Goal: Task Accomplishment & Management: Manage account settings

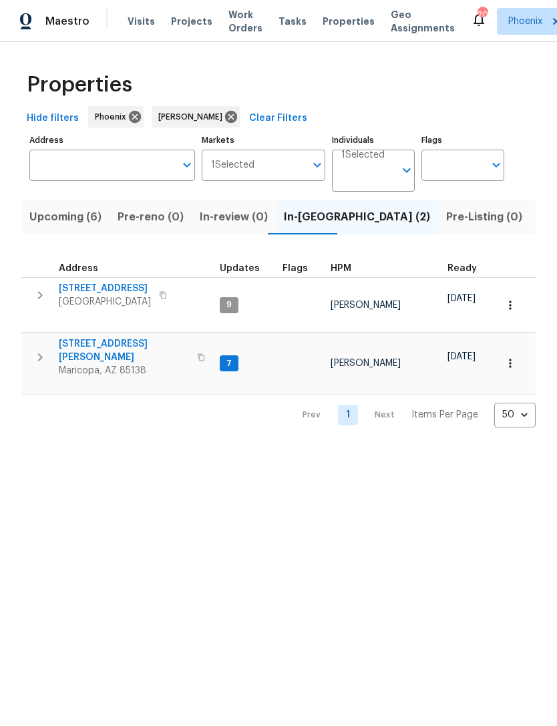
click at [92, 364] on span "Maricopa, AZ 85138" at bounding box center [124, 370] width 130 height 13
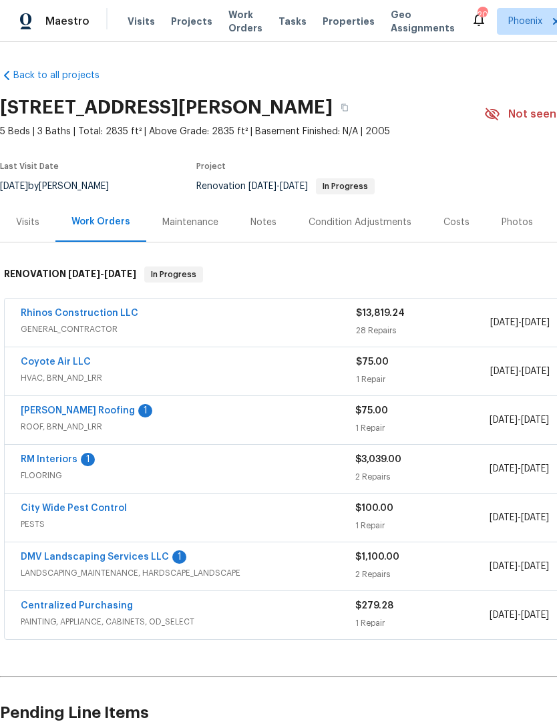
click at [65, 464] on link "RM Interiors" at bounding box center [49, 459] width 57 height 9
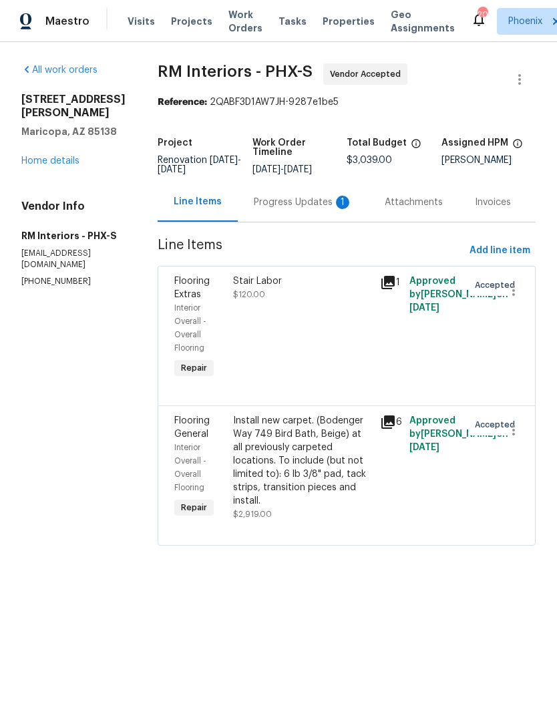
click at [319, 222] on div "Progress Updates 1" at bounding box center [303, 201] width 131 height 39
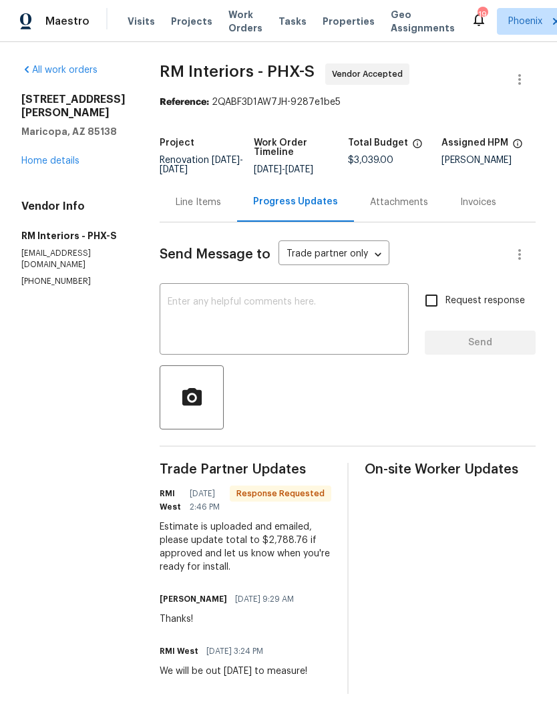
click at [352, 344] on textarea at bounding box center [284, 320] width 233 height 47
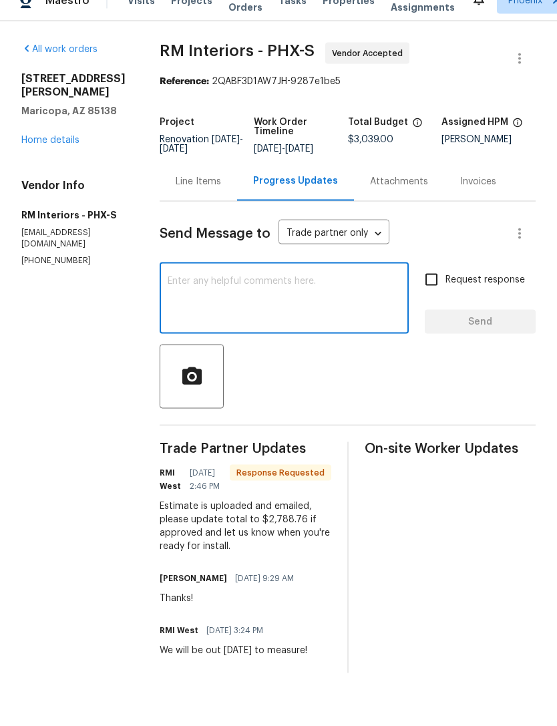
click at [204, 196] on div "Line Items" at bounding box center [198, 202] width 45 height 13
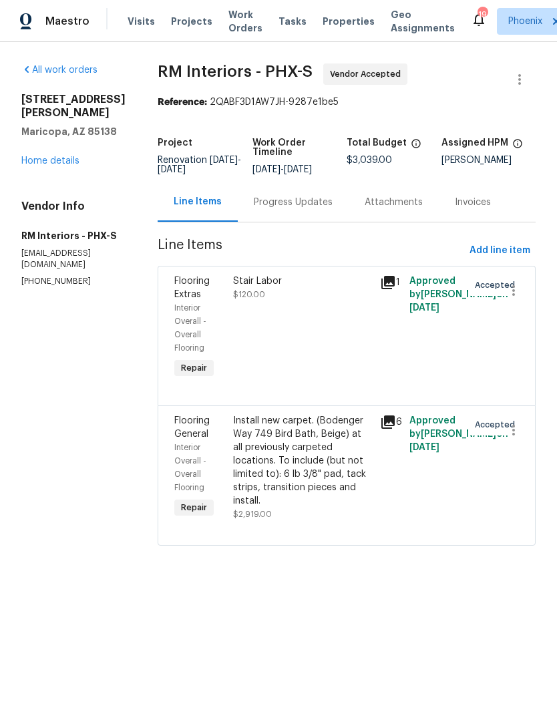
click at [304, 222] on div "Progress Updates" at bounding box center [293, 201] width 111 height 39
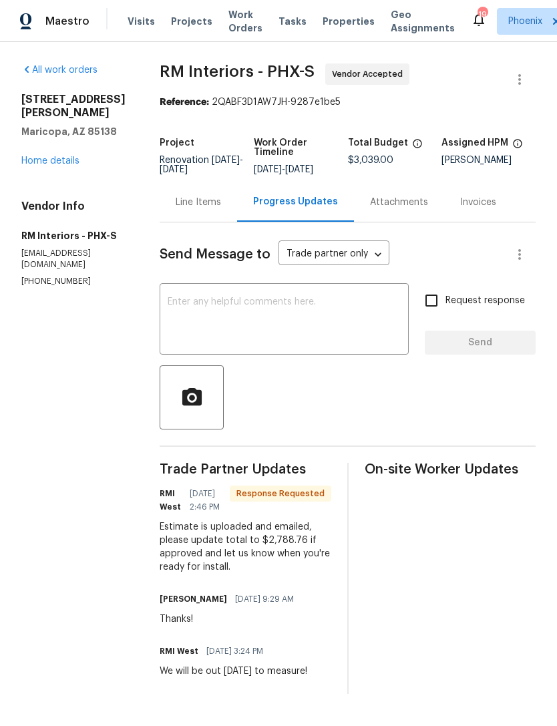
click at [306, 324] on textarea at bounding box center [284, 320] width 233 height 47
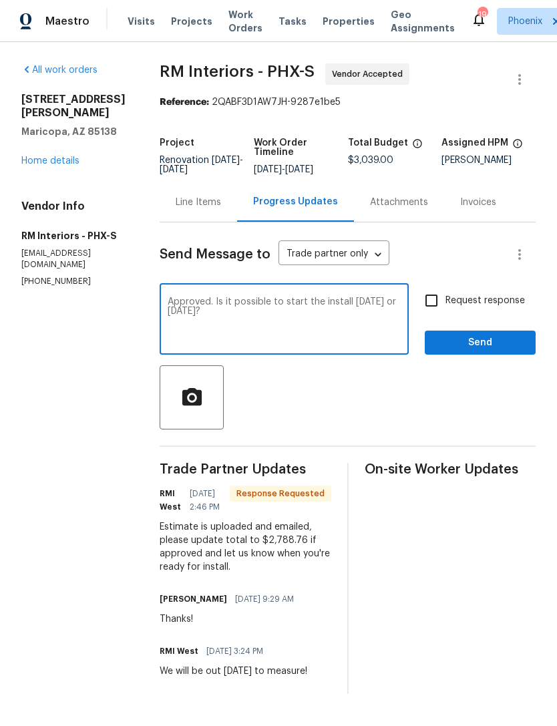
type textarea "Approved. Is it possible to start the install tomorrow or Wednesday?"
click at [503, 350] on span "Send" at bounding box center [479, 343] width 89 height 17
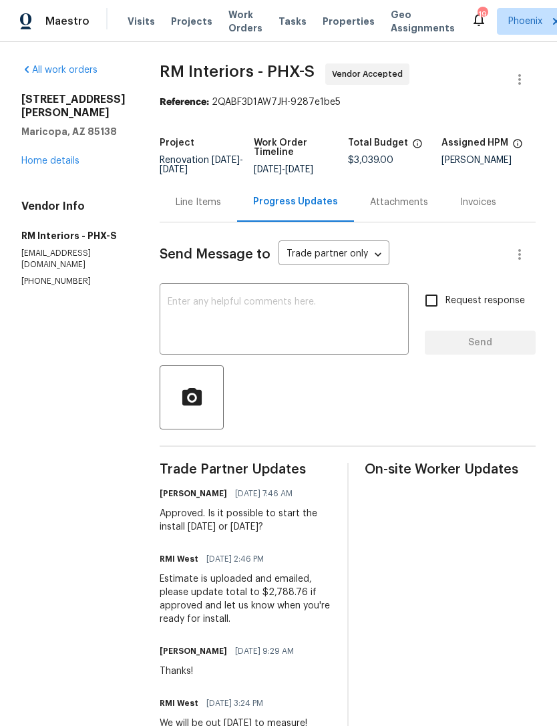
click at [68, 164] on link "Home details" at bounding box center [50, 160] width 58 height 9
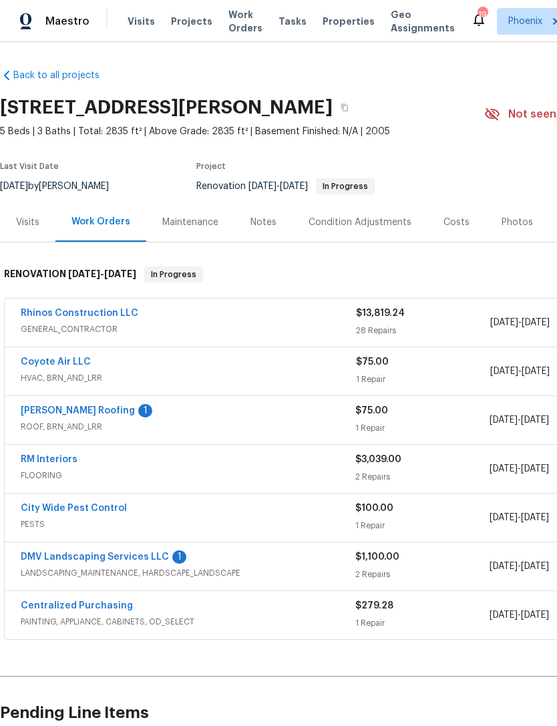
click at [73, 415] on link "Stout Roofing" at bounding box center [78, 410] width 114 height 9
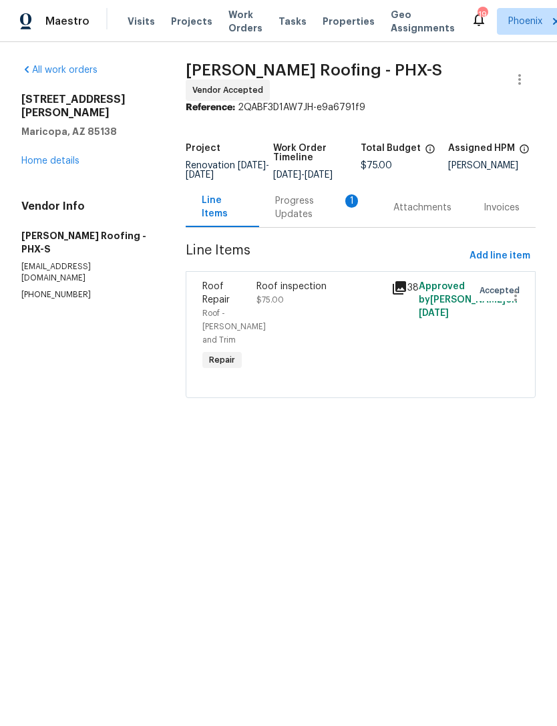
click at [317, 221] on div "Progress Updates 1" at bounding box center [318, 207] width 86 height 27
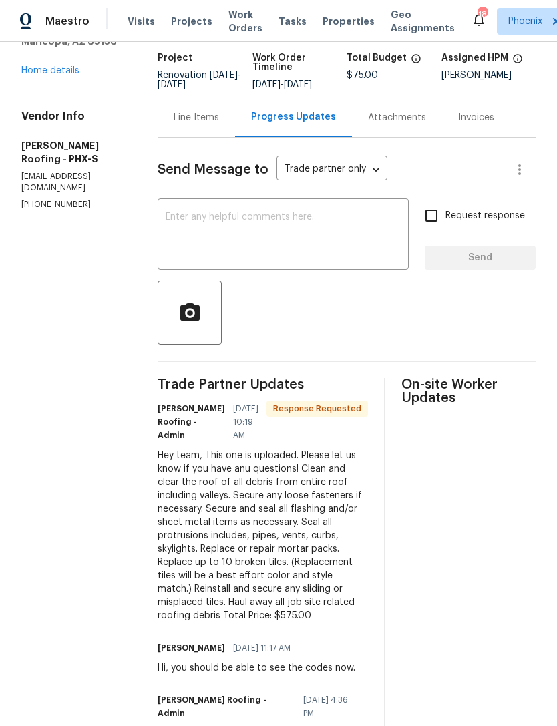
scroll to position [81, 0]
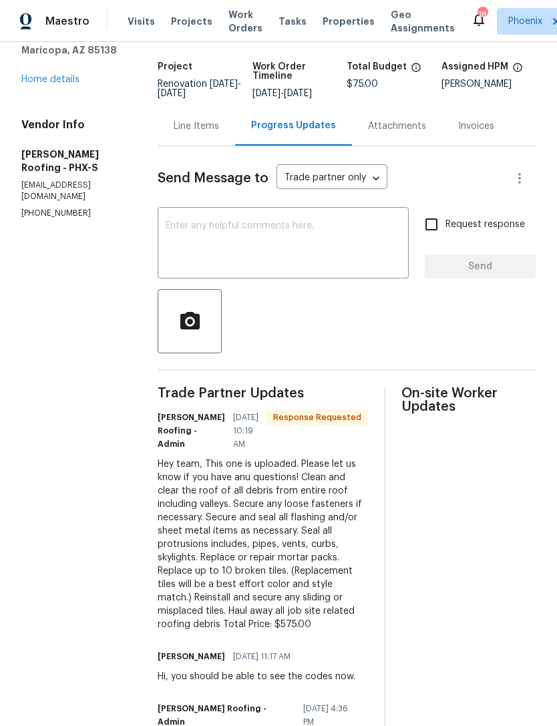
click at [260, 244] on textarea at bounding box center [283, 244] width 235 height 47
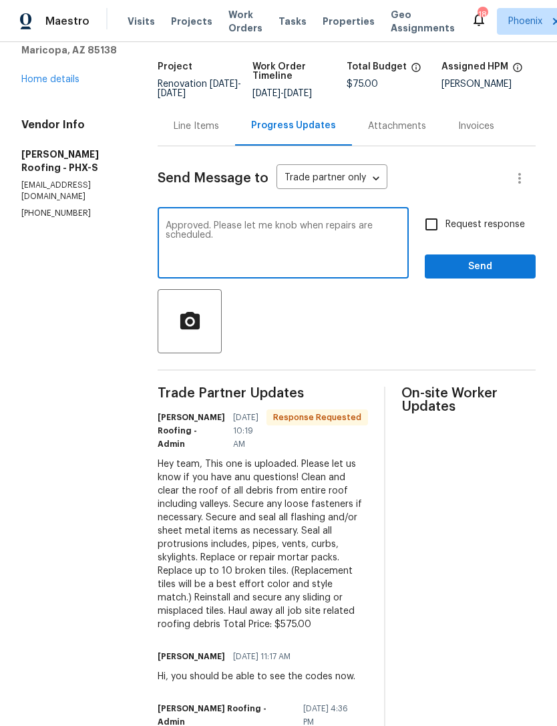
type textarea "Approved. Please let me knob when repairs are scheduled."
click at [504, 279] on button "Send" at bounding box center [480, 266] width 111 height 25
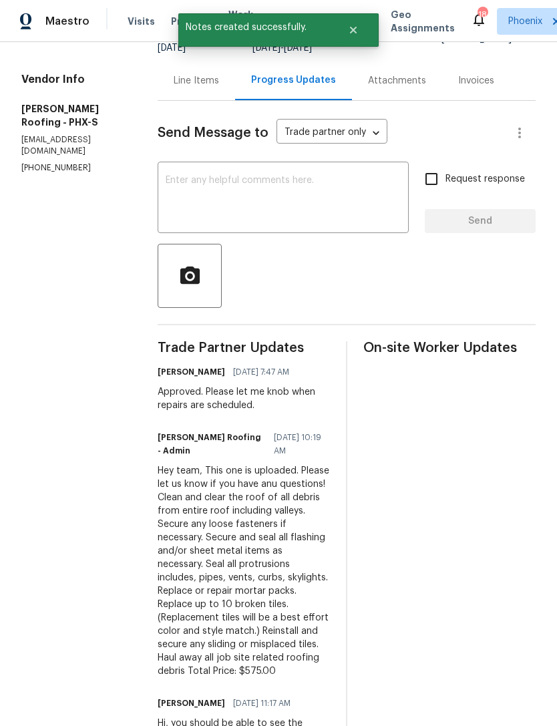
scroll to position [106, 0]
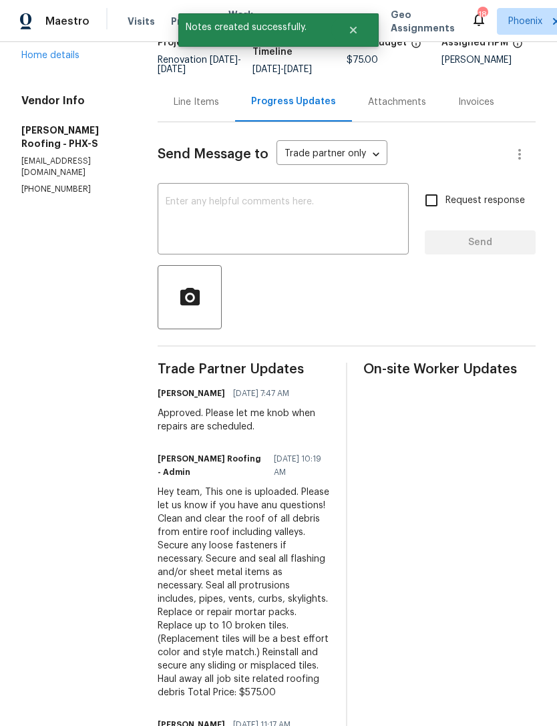
click at [208, 109] on div "Line Items" at bounding box center [196, 102] width 45 height 13
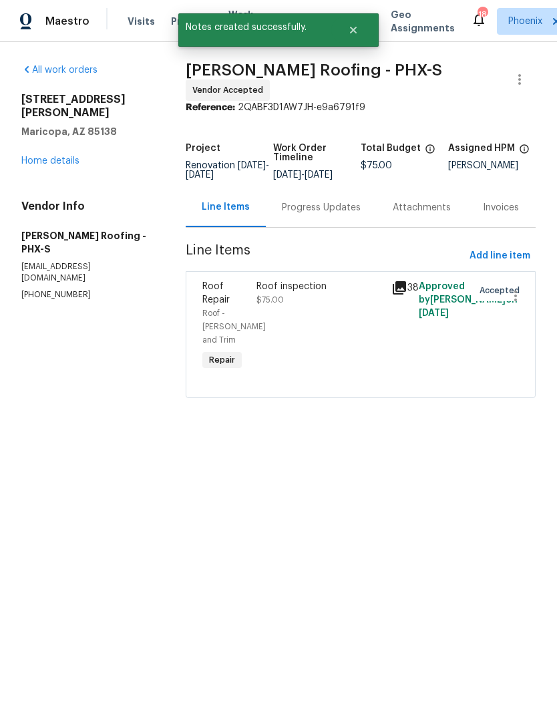
click at [384, 293] on div "Roof inspection" at bounding box center [320, 286] width 128 height 13
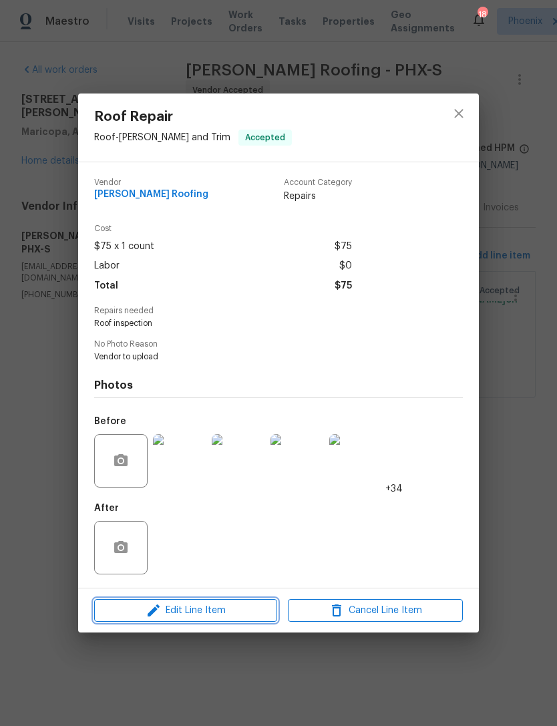
click at [208, 613] on span "Edit Line Item" at bounding box center [185, 610] width 175 height 17
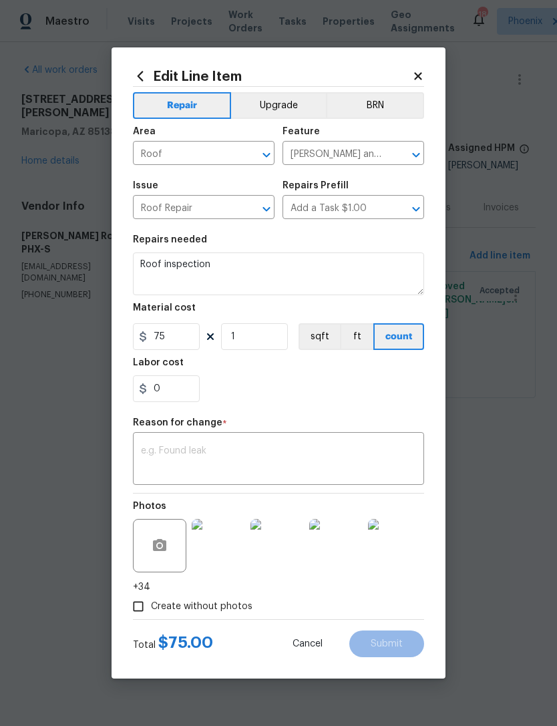
click at [422, 76] on icon at bounding box center [418, 76] width 12 height 12
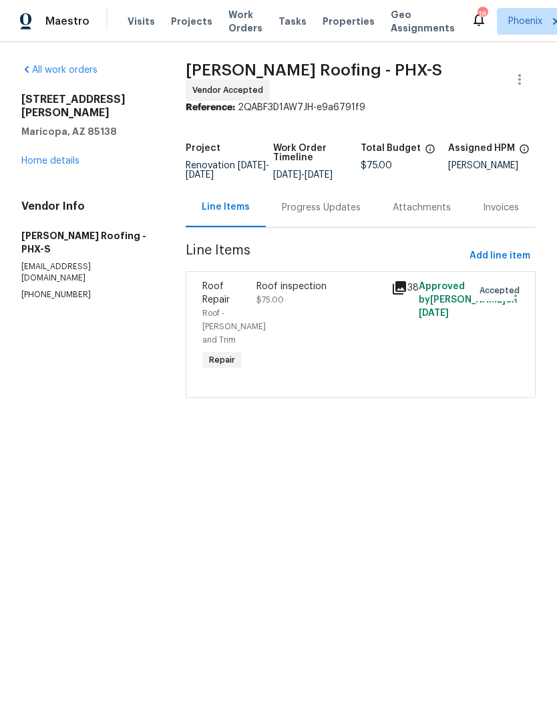
click at [316, 214] on div "Progress Updates" at bounding box center [321, 207] width 79 height 13
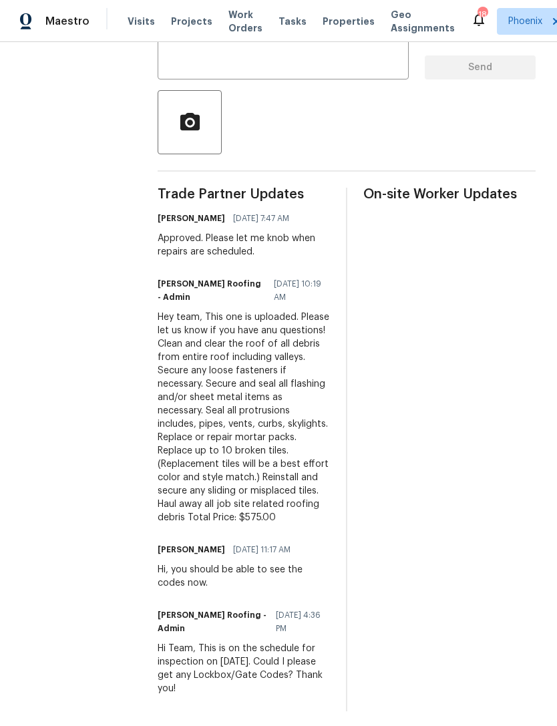
scroll to position [280, 0]
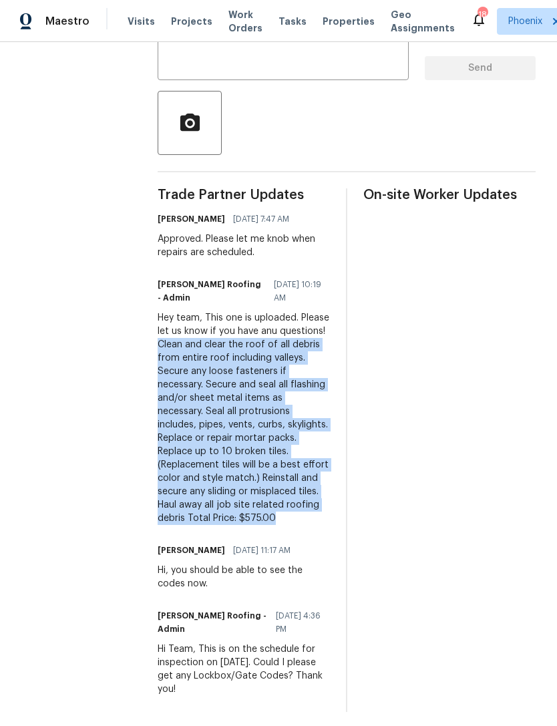
copy div "Clean and clear the roof of all debris from entire roof including valleys. Secu…"
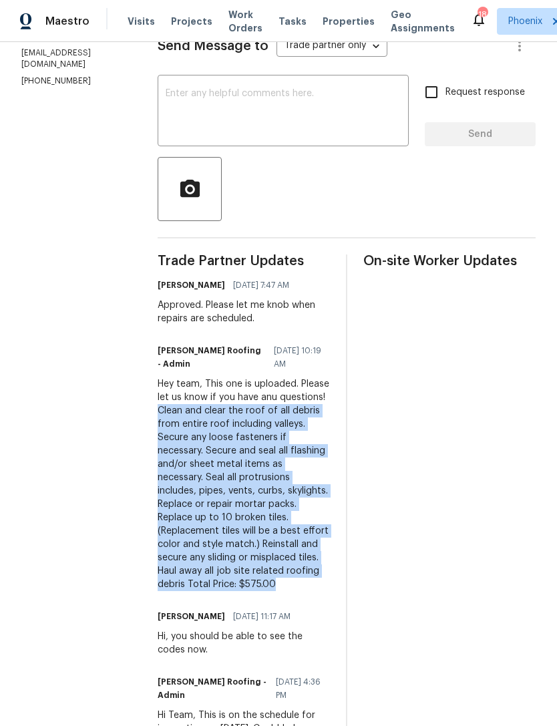
scroll to position [109, 0]
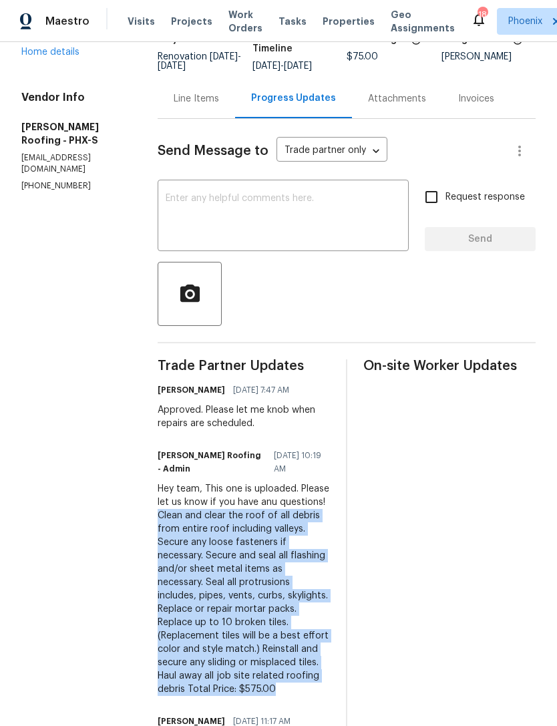
click at [216, 106] on div "Line Items" at bounding box center [196, 98] width 45 height 13
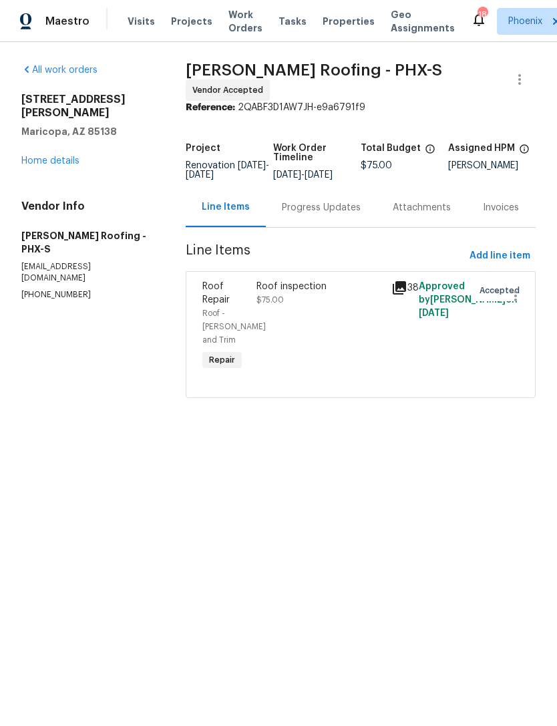
click at [373, 307] on div "Roof inspection $75.00" at bounding box center [320, 293] width 128 height 27
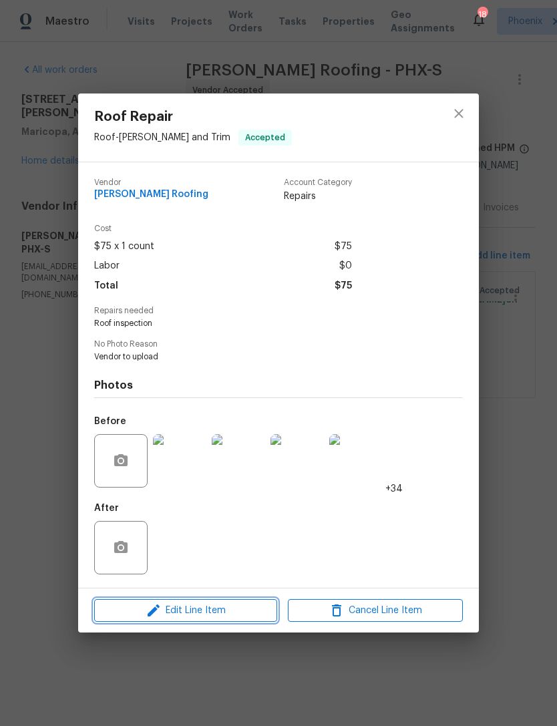
click at [228, 610] on span "Edit Line Item" at bounding box center [185, 610] width 175 height 17
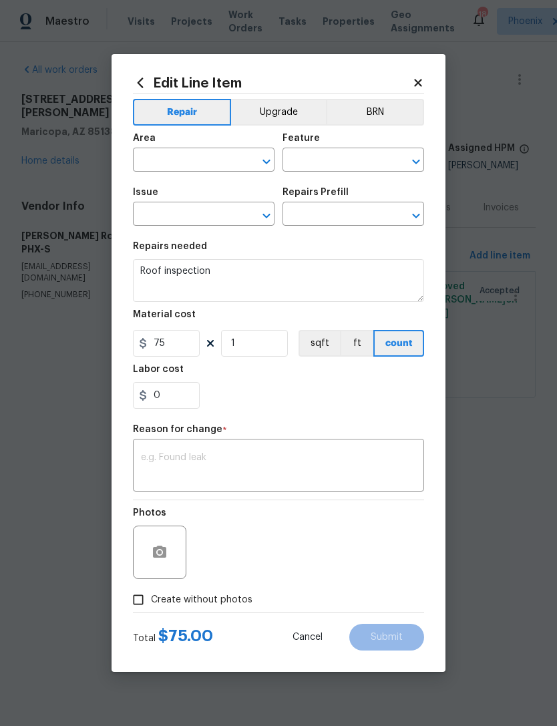
type input "Roof"
type input "Eaves and Trim"
type input "Roof Repair"
type input "Add a Task $1.00"
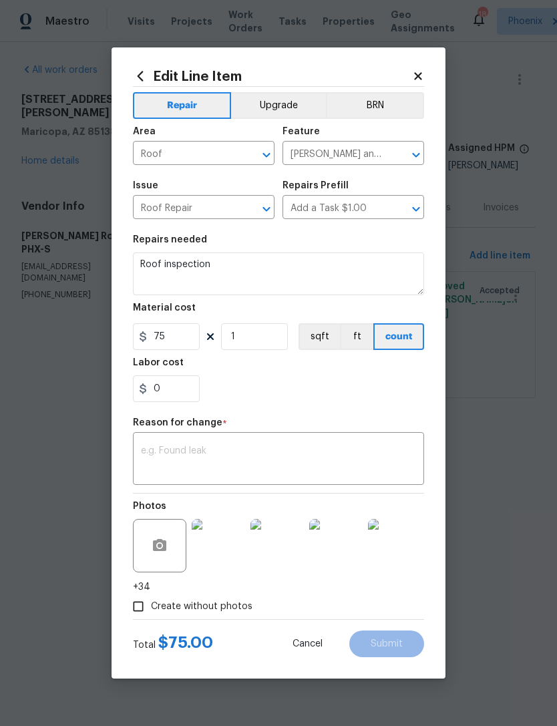
click at [232, 459] on textarea at bounding box center [278, 460] width 275 height 28
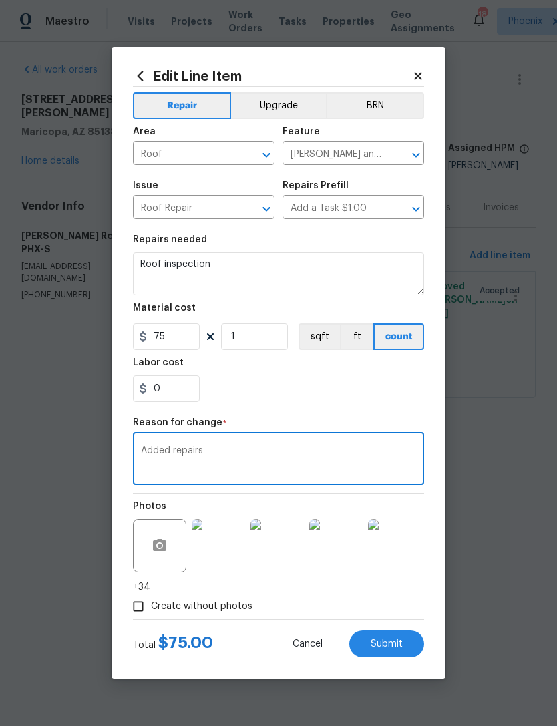
type textarea "Added repairs"
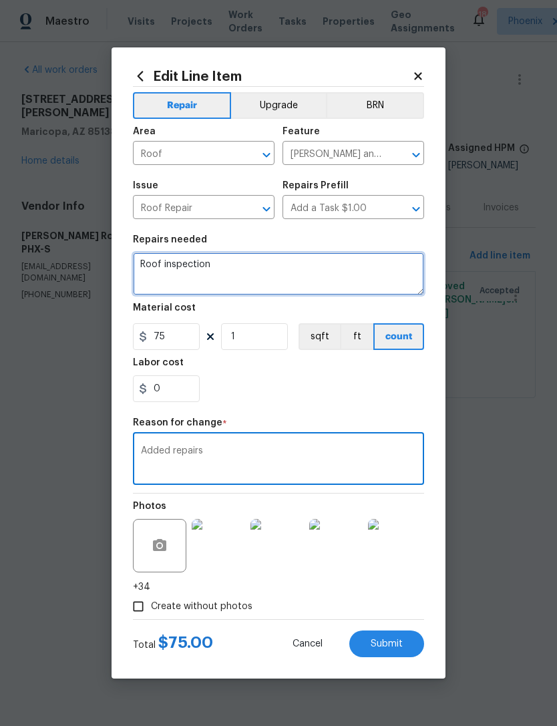
click at [254, 268] on textarea "Roof inspection" at bounding box center [278, 273] width 291 height 43
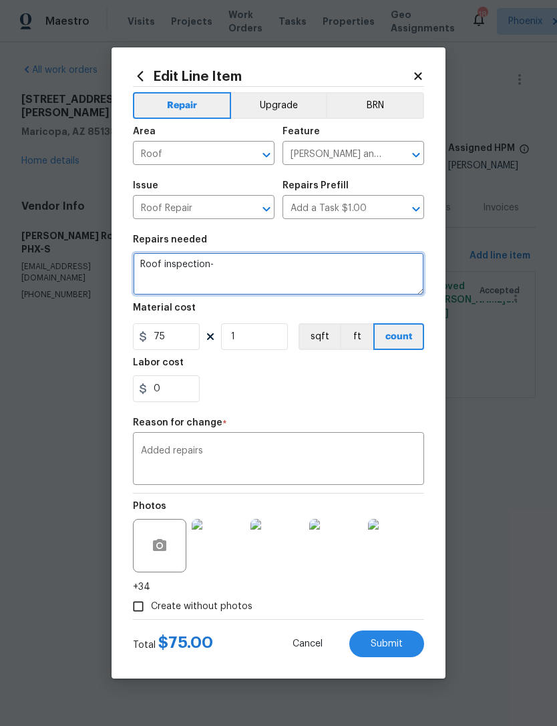
click at [258, 262] on textarea "Roof inspection-" at bounding box center [278, 273] width 291 height 43
paste textarea "Clean and clear the roof of all debris from entire roof including valleys. Secu…"
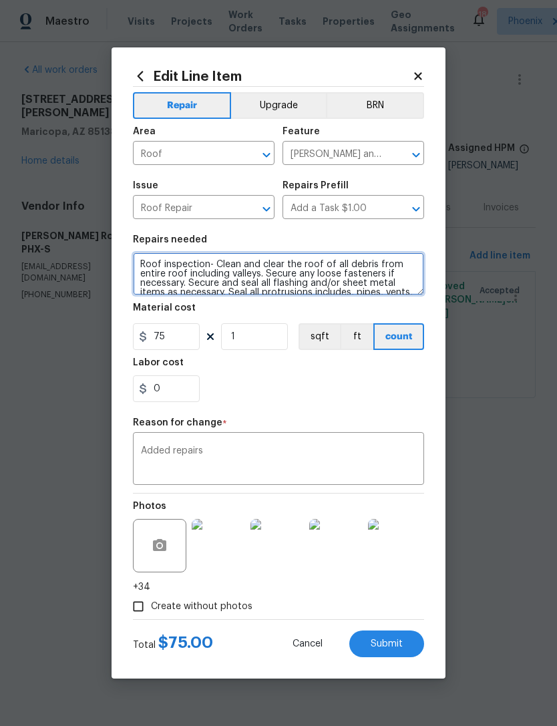
scroll to position [56, 0]
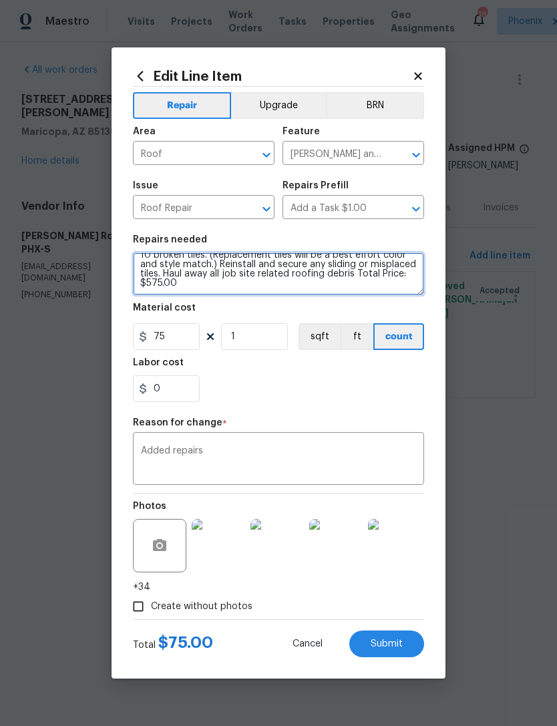
type textarea "Roof inspection- Clean and clear the roof of all debris from entire roof includ…"
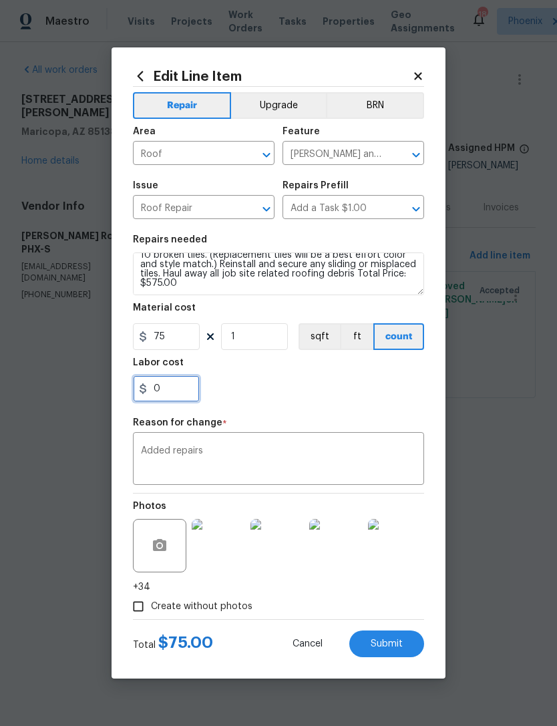
click at [182, 391] on input "0" at bounding box center [166, 388] width 67 height 27
click at [183, 331] on input "75" at bounding box center [166, 336] width 67 height 27
type input "575"
click at [326, 388] on div "0" at bounding box center [278, 388] width 291 height 27
click at [392, 649] on span "Submit" at bounding box center [387, 644] width 32 height 10
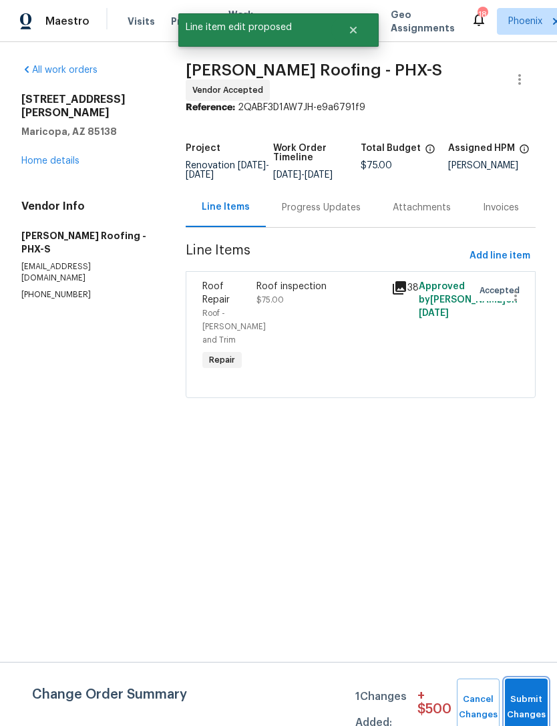
click at [524, 699] on button "Submit Changes" at bounding box center [526, 707] width 43 height 57
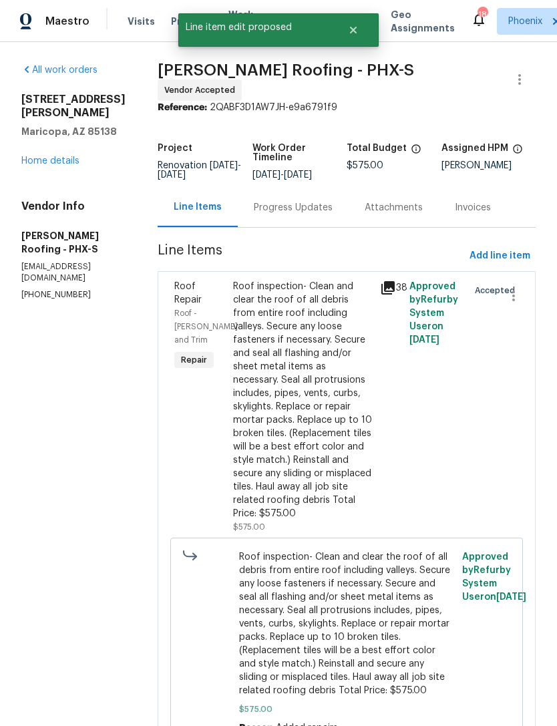
click at [77, 163] on link "Home details" at bounding box center [50, 160] width 58 height 9
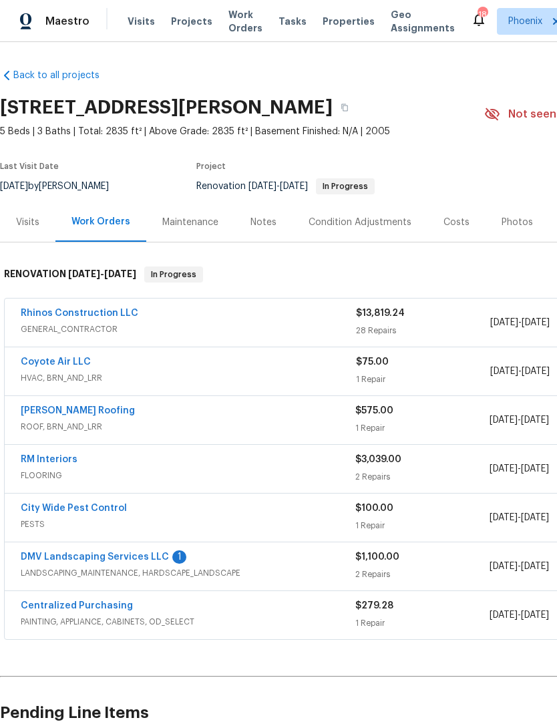
click at [138, 562] on link "DMV Landscaping Services LLC" at bounding box center [95, 556] width 148 height 9
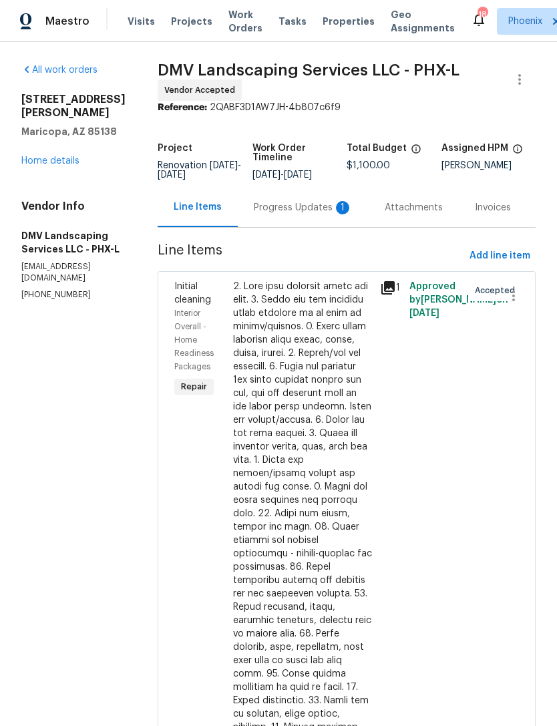
click at [307, 214] on div "Progress Updates 1" at bounding box center [303, 207] width 99 height 13
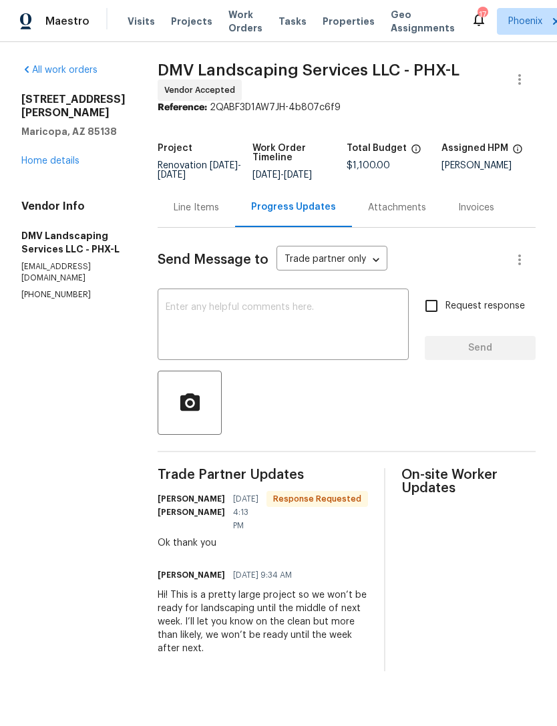
click at [238, 328] on textarea at bounding box center [283, 326] width 235 height 47
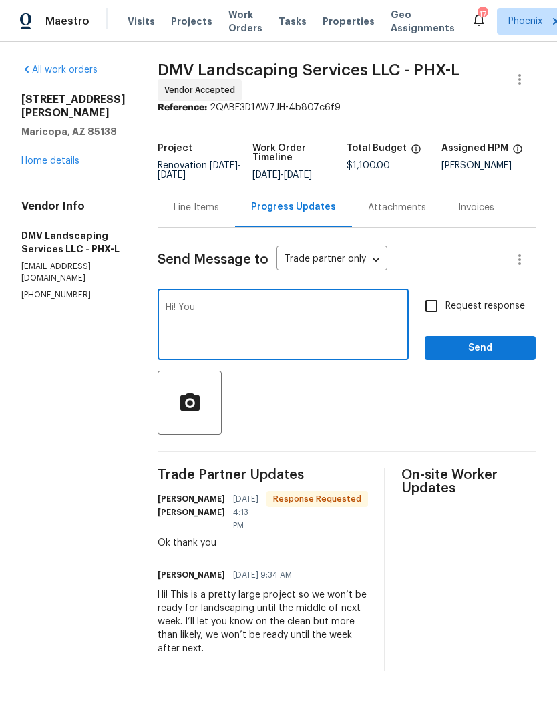
type textarea "Hi!"
click at [61, 166] on link "Home details" at bounding box center [50, 160] width 58 height 9
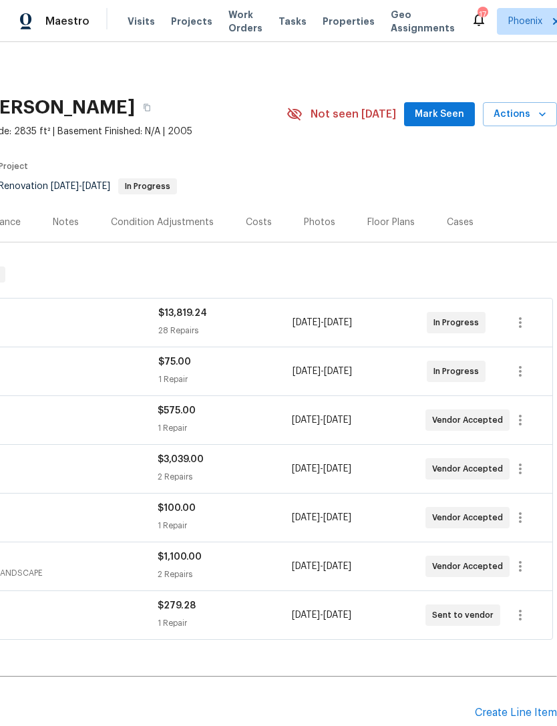
scroll to position [0, 198]
click at [456, 123] on span "Mark Seen" at bounding box center [439, 114] width 49 height 17
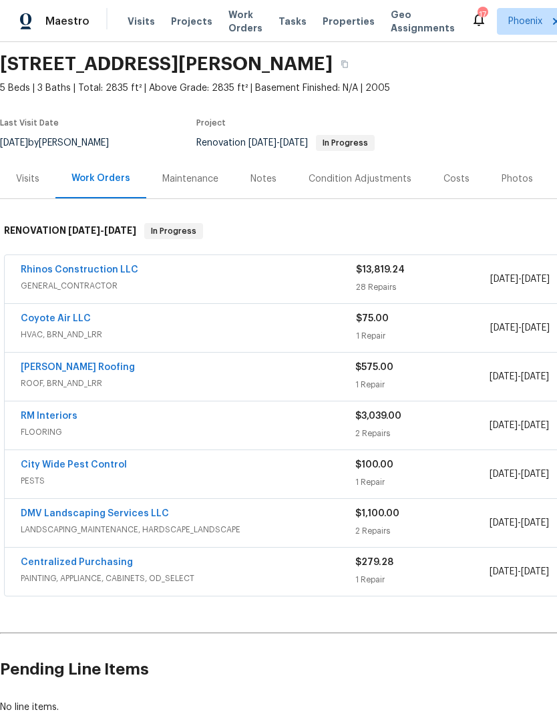
scroll to position [44, 0]
click at [270, 185] on div "Notes" at bounding box center [263, 178] width 26 height 13
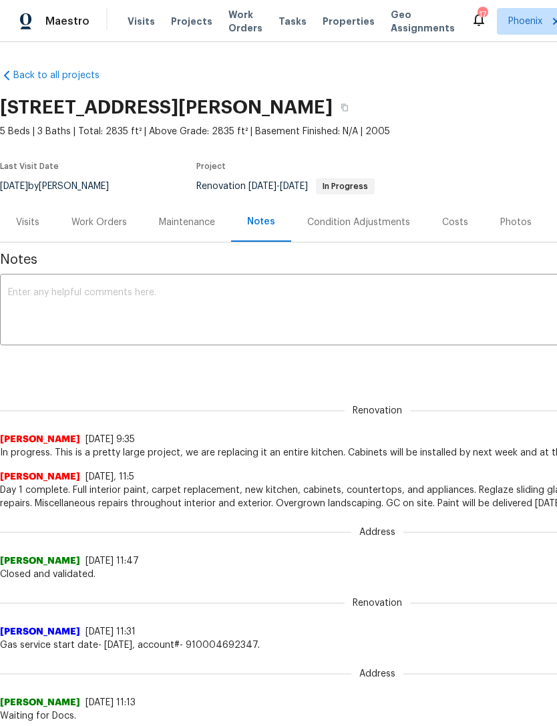
click at [141, 311] on textarea at bounding box center [377, 311] width 739 height 47
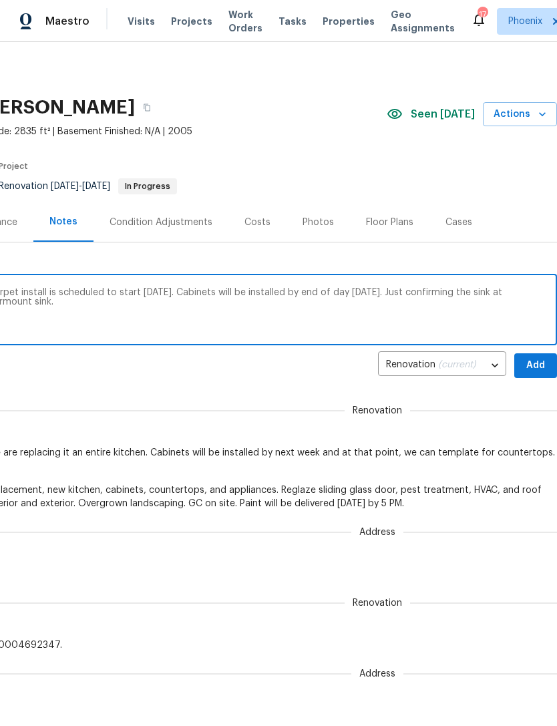
scroll to position [0, 198]
click at [409, 307] on textarea "In progress. Full interior paint complete, carpet install is scheduled to start…" at bounding box center [179, 311] width 739 height 47
click at [408, 307] on textarea "In progress. Full interior paint complete, carpet install is scheduled to start…" at bounding box center [179, 311] width 739 height 47
click at [416, 311] on textarea "In progress. Full interior paint complete, carpet install is scheduled to start…" at bounding box center [179, 311] width 739 height 47
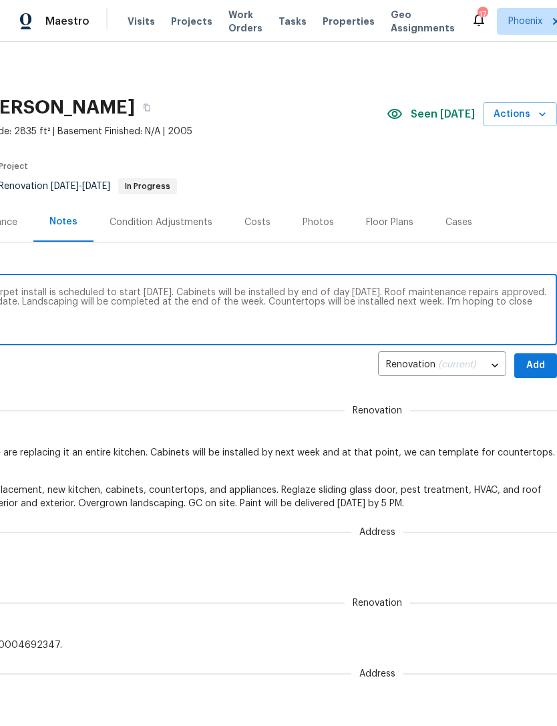
type textarea "In progress. Full interior paint complete, carpet install is scheduled to start…"
click at [536, 374] on span "Add" at bounding box center [535, 365] width 21 height 17
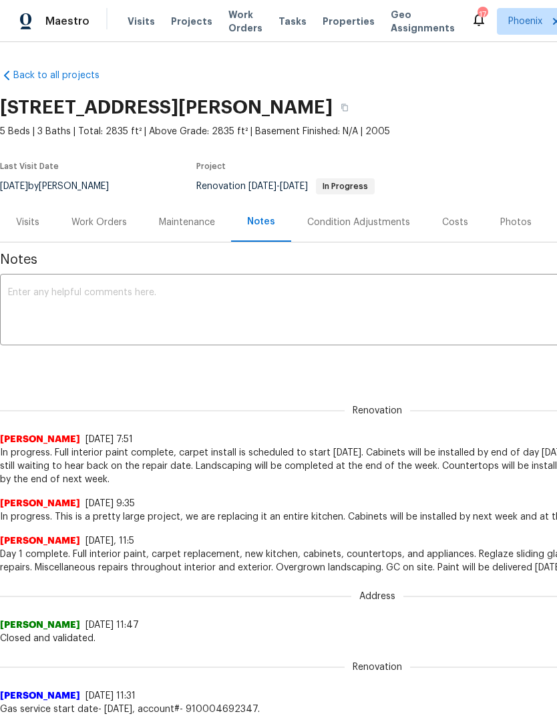
scroll to position [0, 0]
click at [115, 229] on div "Work Orders" at bounding box center [98, 222] width 55 height 13
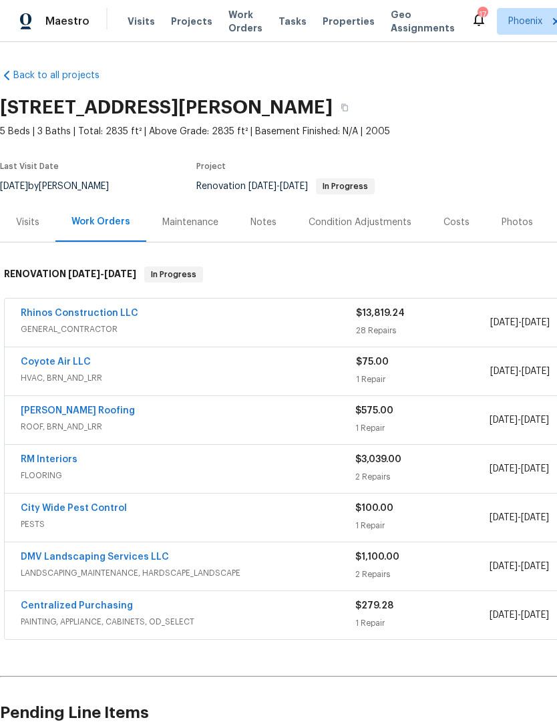
click at [63, 367] on link "Coyote Air LLC" at bounding box center [56, 361] width 70 height 9
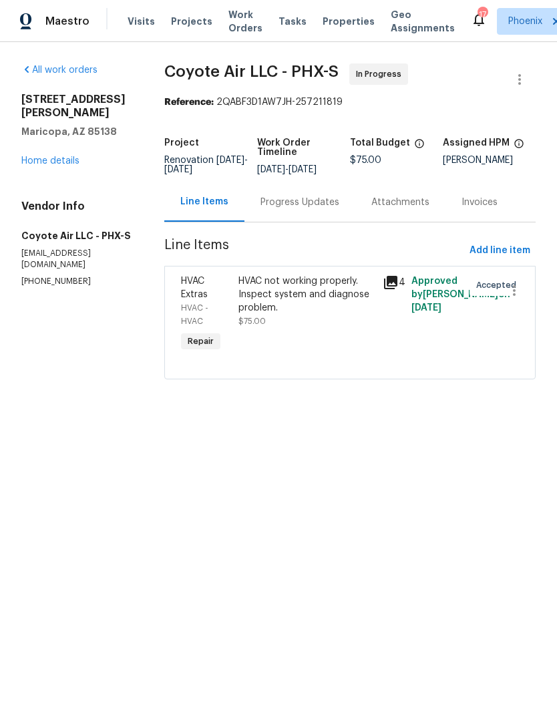
click at [307, 222] on div "Progress Updates" at bounding box center [299, 201] width 111 height 39
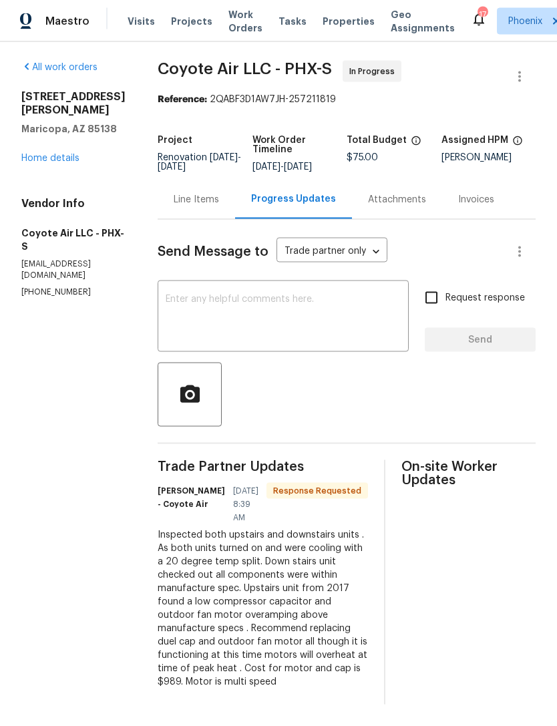
scroll to position [43, 0]
click at [70, 154] on link "Home details" at bounding box center [50, 158] width 58 height 9
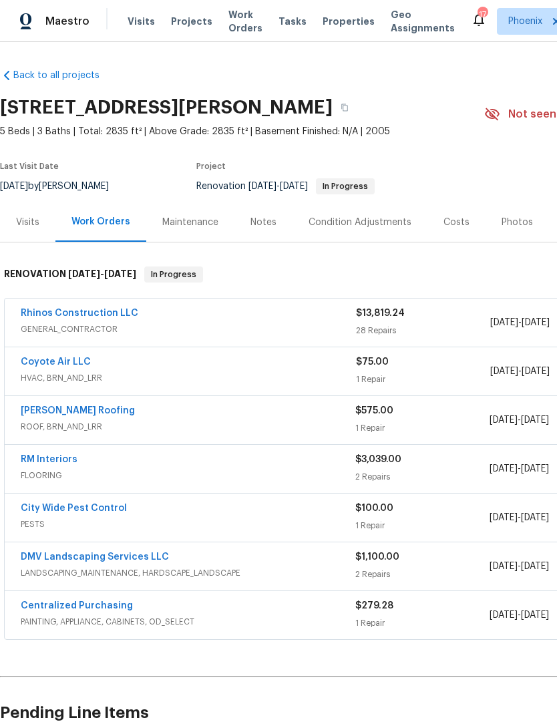
click at [100, 513] on link "City Wide Pest Control" at bounding box center [74, 508] width 106 height 9
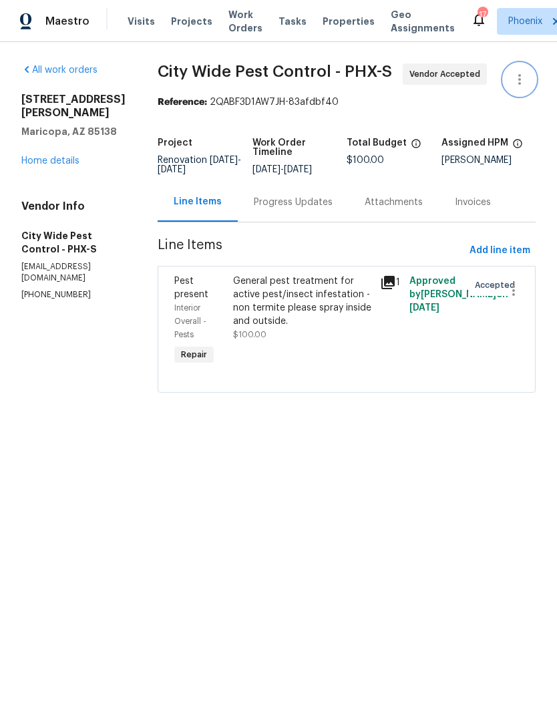
click at [523, 87] on icon "button" at bounding box center [520, 79] width 16 height 16
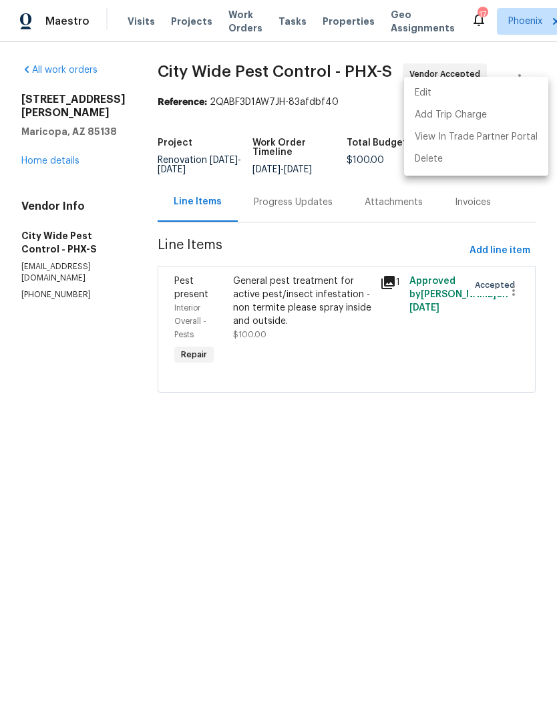
click at [425, 96] on li "Edit" at bounding box center [476, 93] width 144 height 22
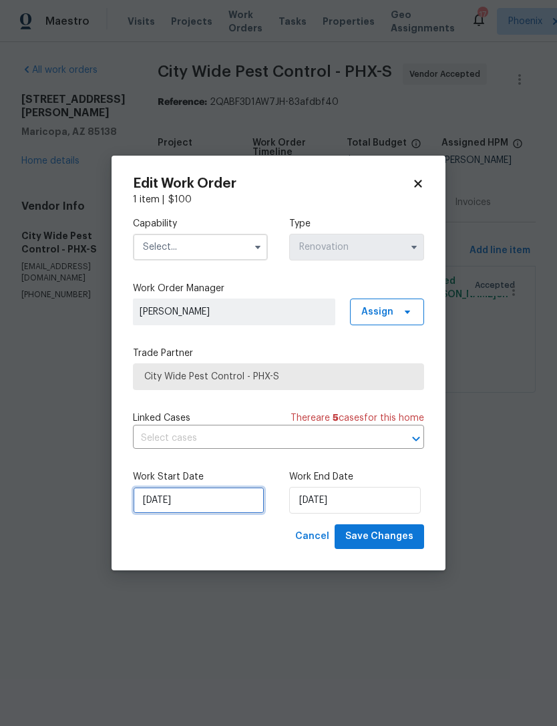
click at [234, 506] on input "8/25/2025" at bounding box center [199, 500] width 132 height 27
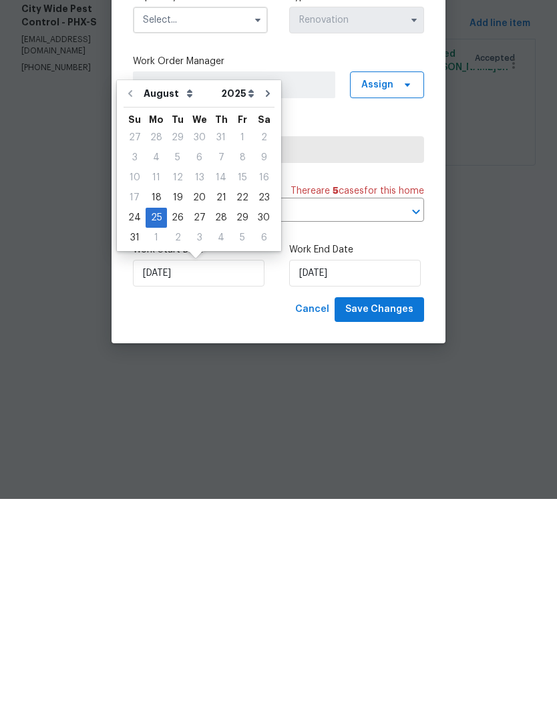
click at [518, 296] on html "Maestro Visits Projects Work Orders Tasks Properties Geo Assignments 17 Phoenix…" at bounding box center [278, 215] width 557 height 430
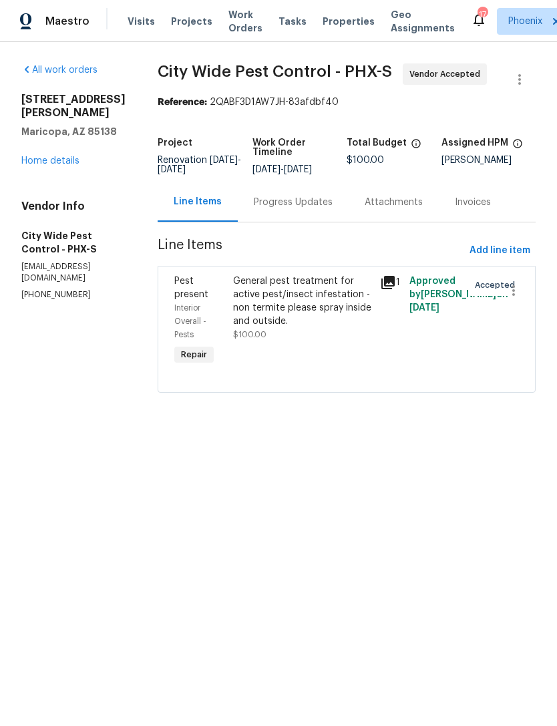
click at [65, 164] on link "Home details" at bounding box center [50, 160] width 58 height 9
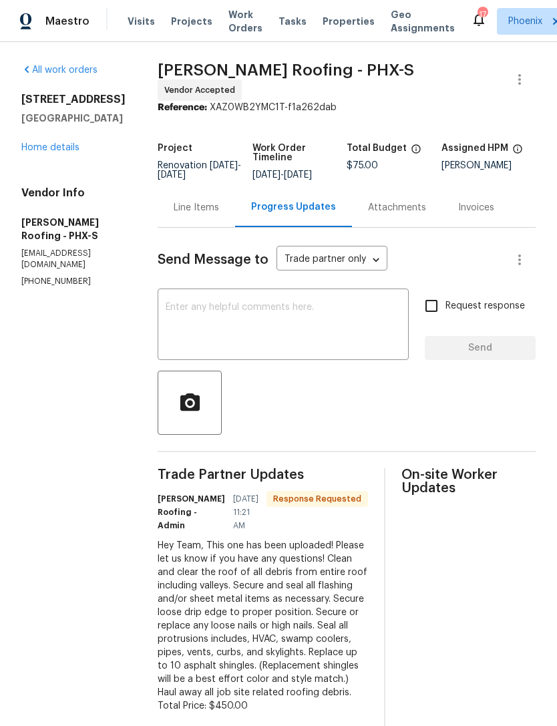
click at [77, 152] on link "Home details" at bounding box center [50, 147] width 58 height 9
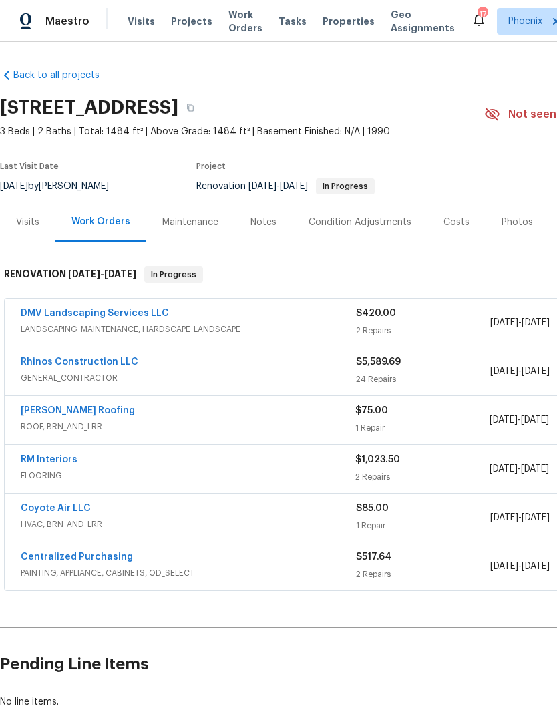
click at [45, 464] on link "RM Interiors" at bounding box center [49, 459] width 57 height 9
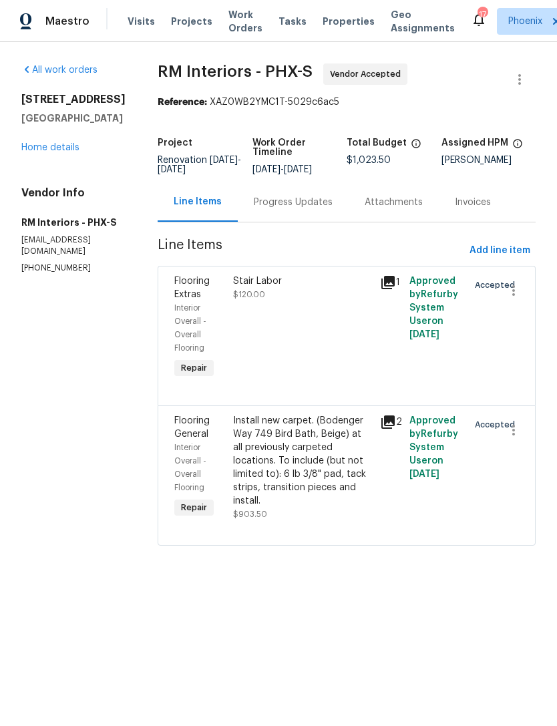
click at [303, 209] on div "Progress Updates" at bounding box center [293, 202] width 79 height 13
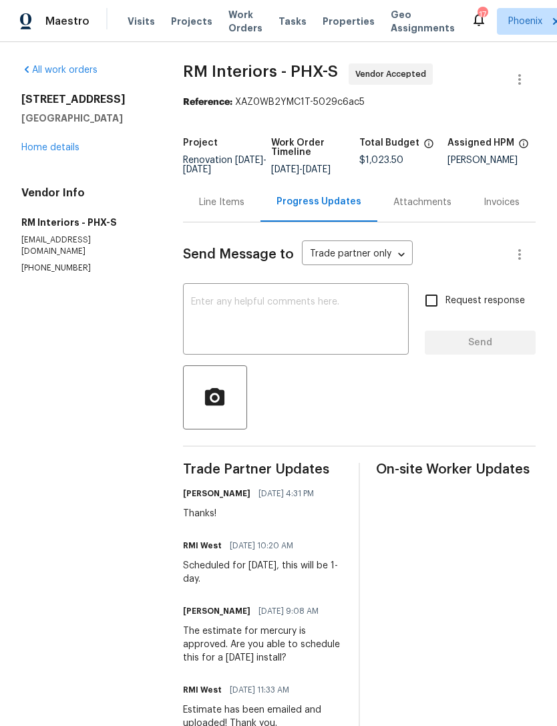
click at [71, 152] on link "Home details" at bounding box center [50, 147] width 58 height 9
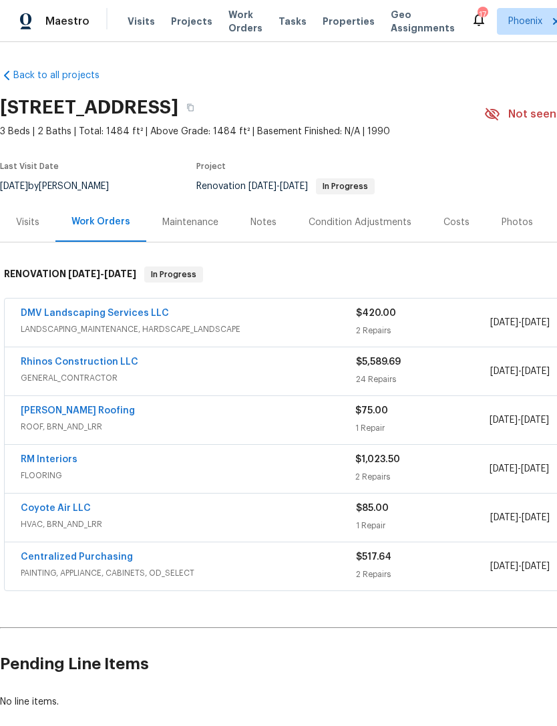
click at [108, 318] on link "DMV Landscaping Services LLC" at bounding box center [95, 313] width 148 height 9
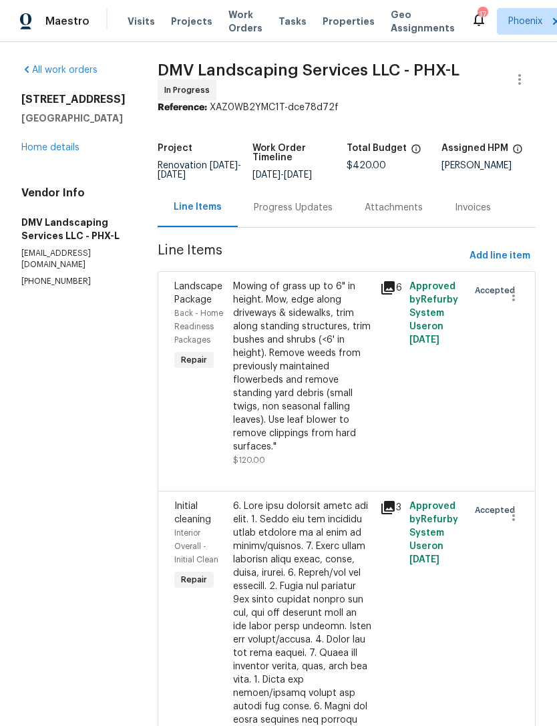
click at [305, 214] on div "Progress Updates" at bounding box center [293, 207] width 79 height 13
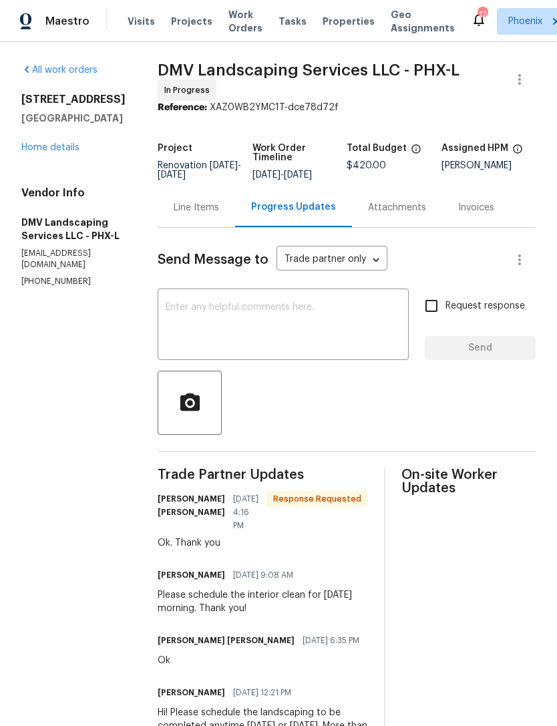
click at [61, 152] on link "Home details" at bounding box center [50, 147] width 58 height 9
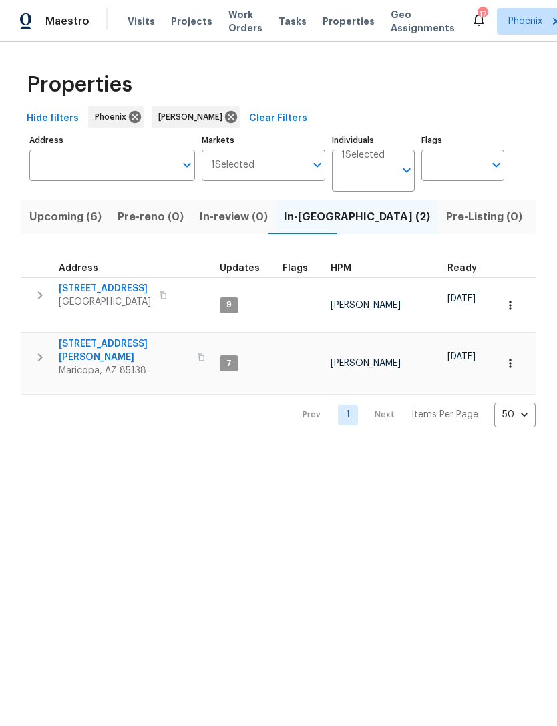
click at [79, 226] on span "Upcoming (6)" at bounding box center [65, 217] width 72 height 19
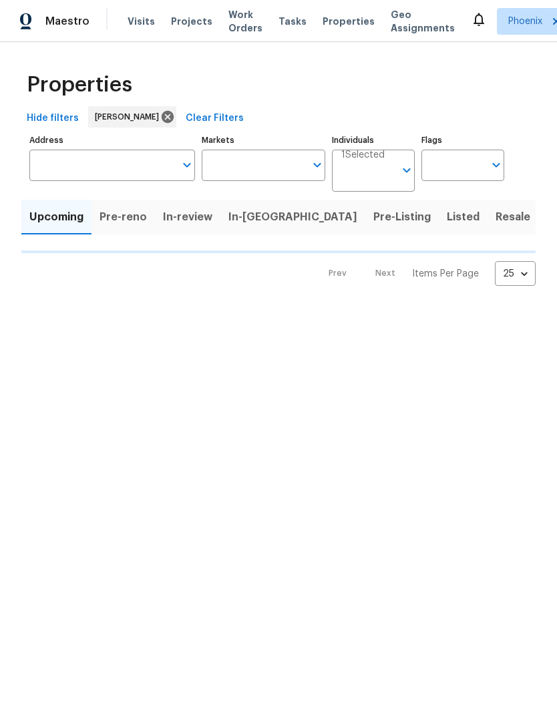
type input "50"
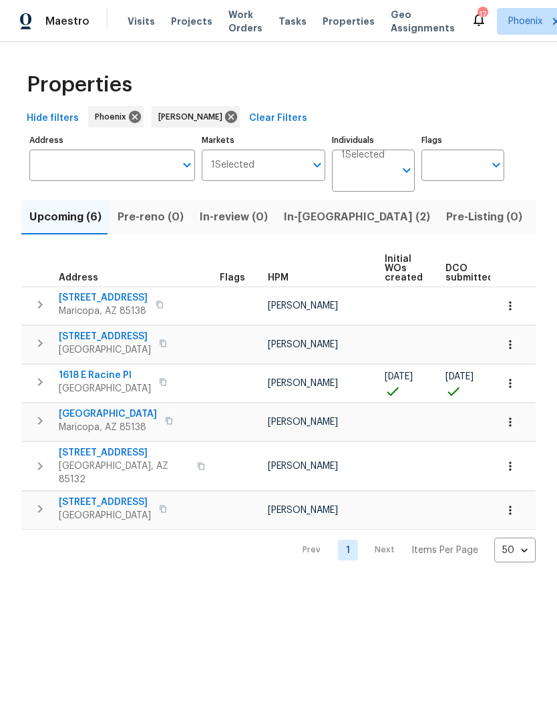
click at [100, 382] on span "1618 E Racine Pl" at bounding box center [105, 375] width 92 height 13
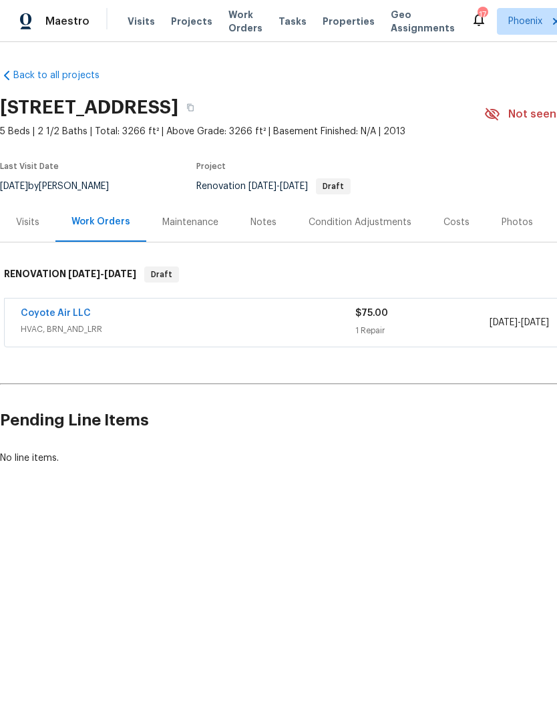
click at [379, 229] on div "Condition Adjustments" at bounding box center [360, 222] width 103 height 13
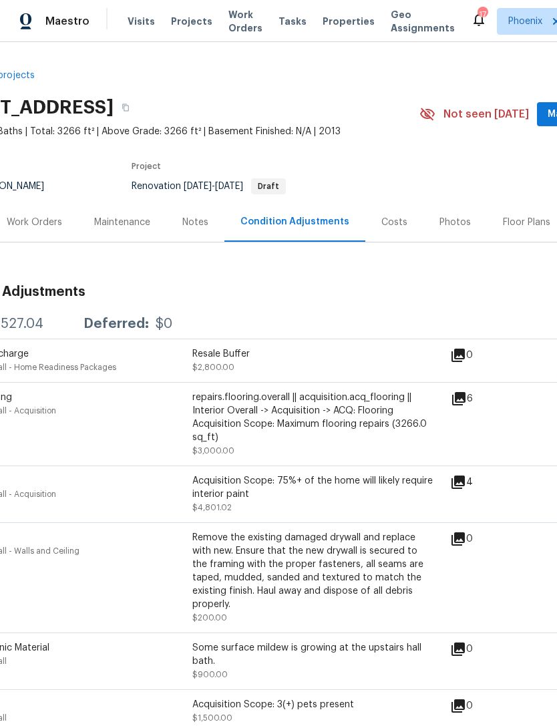
scroll to position [0, 65]
